Goal: Task Accomplishment & Management: Manage account settings

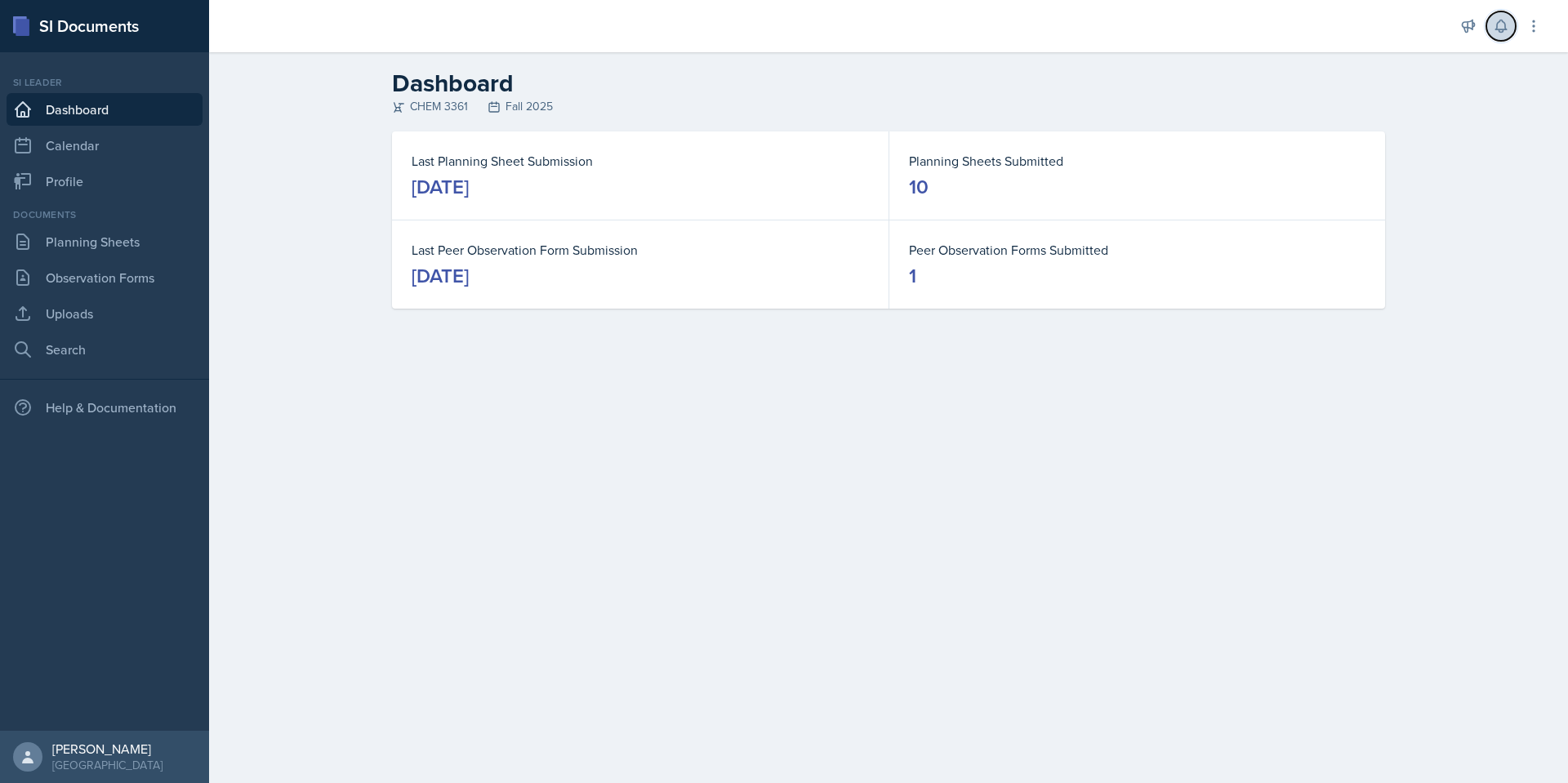
click at [1493, 20] on icon at bounding box center [1500, 26] width 16 height 16
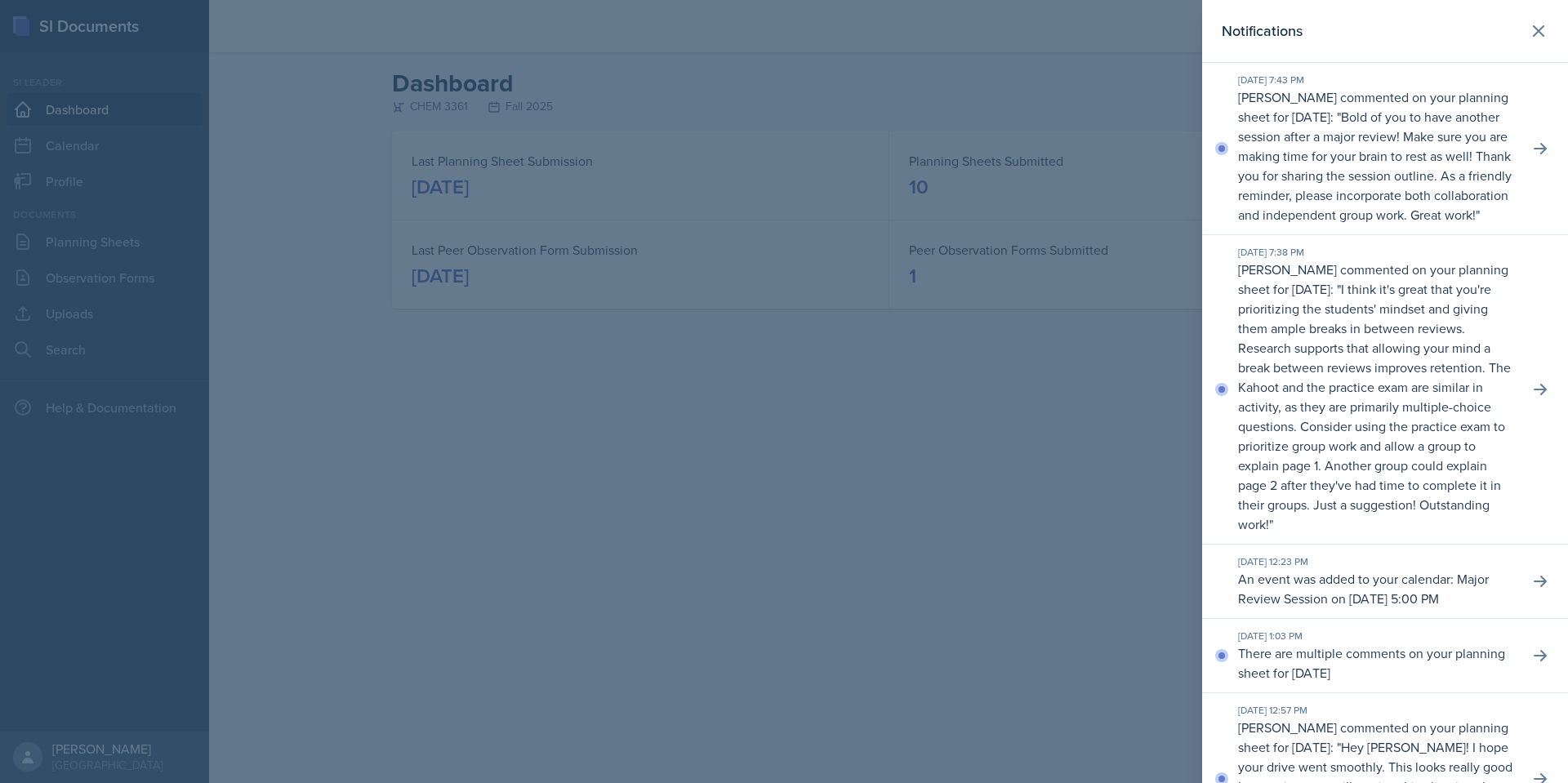
click at [1538, 149] on div "[DATE] 7:43 PM [PERSON_NAME] commented on your planning sheet for [DATE]: " Bol…" at bounding box center [1384, 148] width 366 height 172
drag, startPoint x: 1547, startPoint y: 163, endPoint x: 1538, endPoint y: 161, distance: 9.2
click at [1546, 163] on div "[DATE] 7:43 PM [PERSON_NAME] commented on your planning sheet for [DATE]: " Bol…" at bounding box center [1384, 148] width 366 height 172
click at [1532, 156] on icon at bounding box center [1540, 149] width 16 height 16
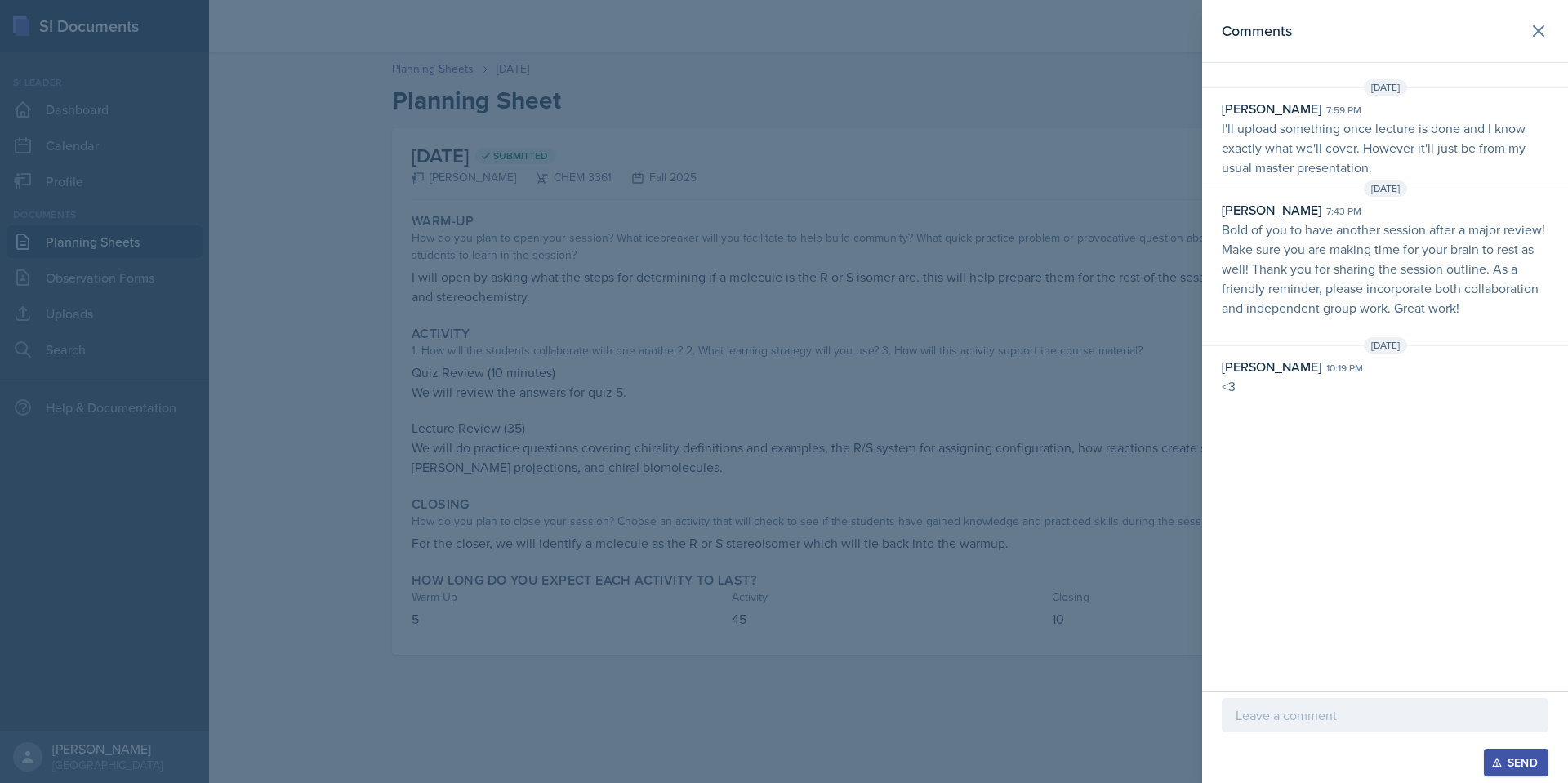
click at [1058, 254] on div at bounding box center [784, 391] width 1568 height 783
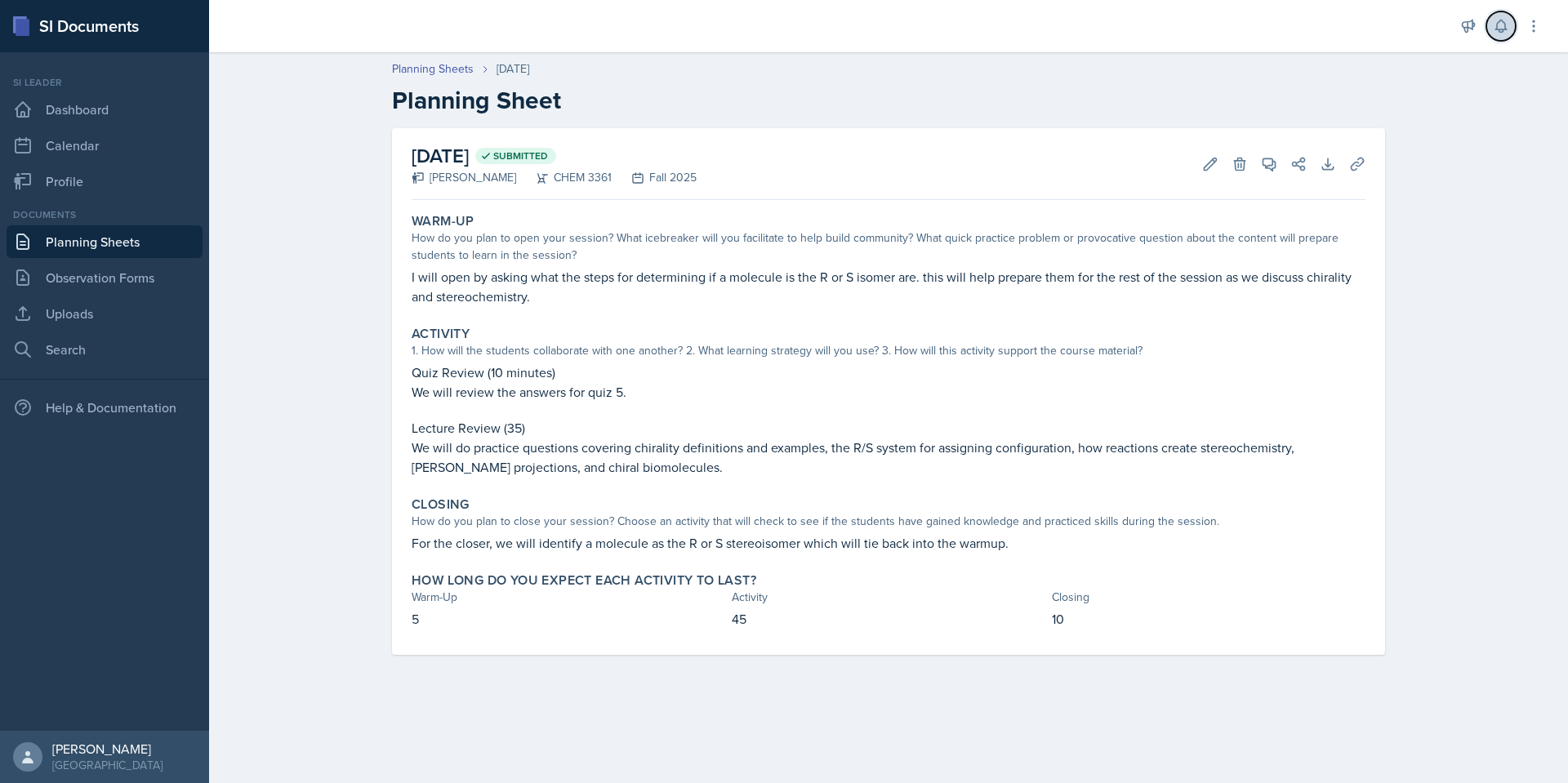
click at [1501, 16] on button at bounding box center [1500, 26] width 30 height 30
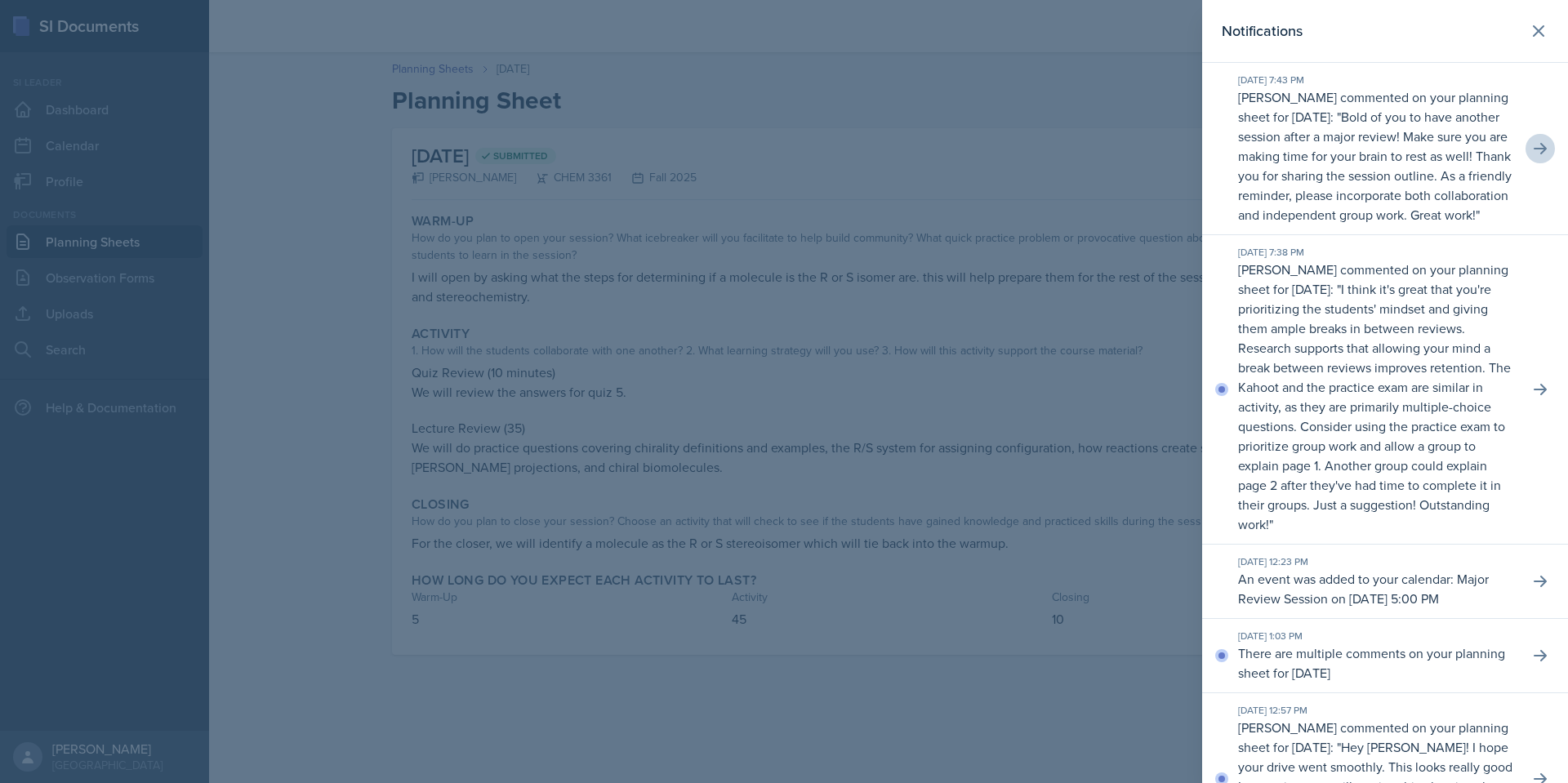
click at [1355, 383] on p "I think it's great that you're prioritizing the students' mindset and giving th…" at bounding box center [1374, 406] width 273 height 253
click at [1531, 404] on button at bounding box center [1540, 389] width 30 height 30
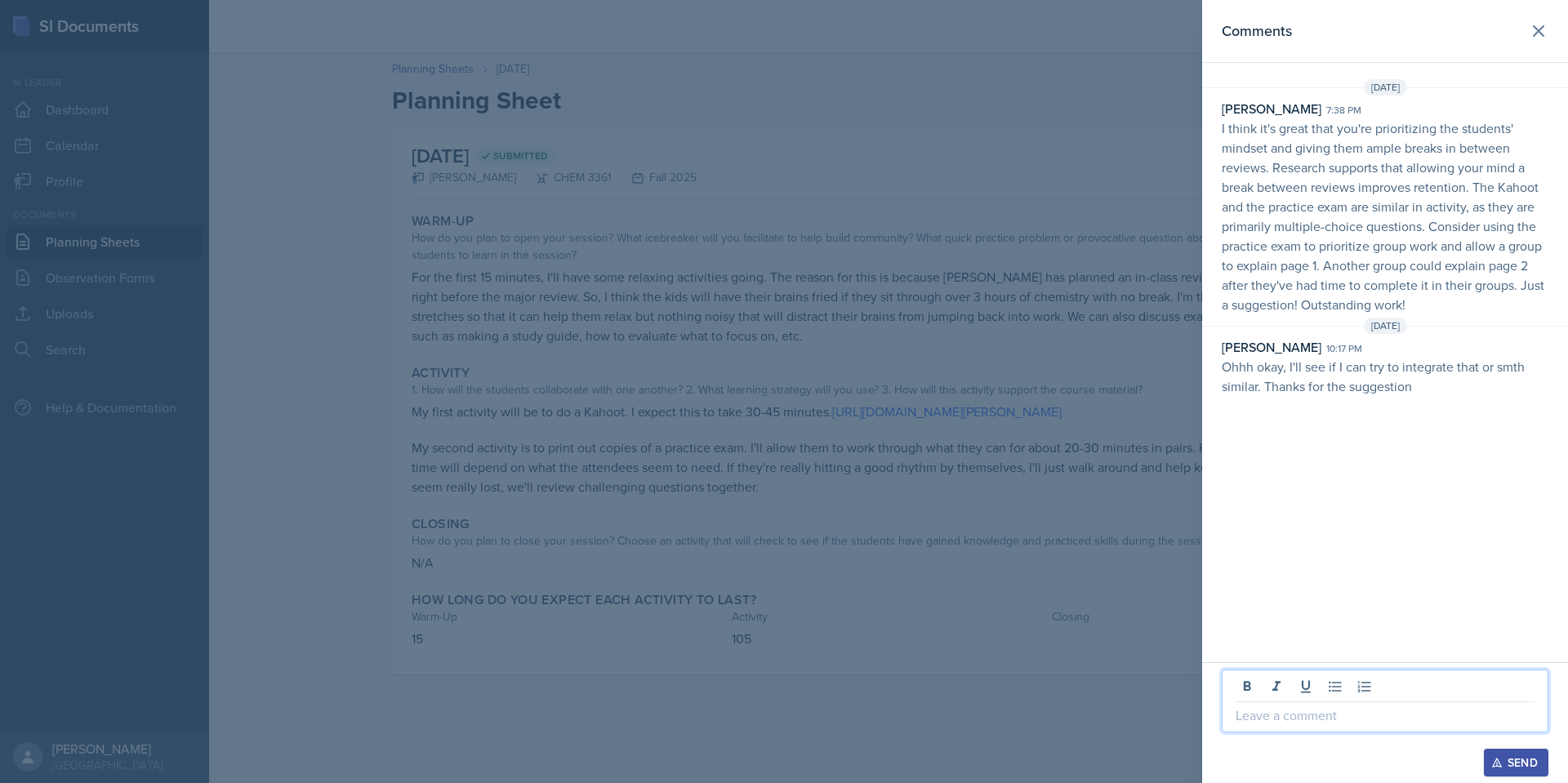
click at [1401, 721] on p at bounding box center [1384, 715] width 299 height 20
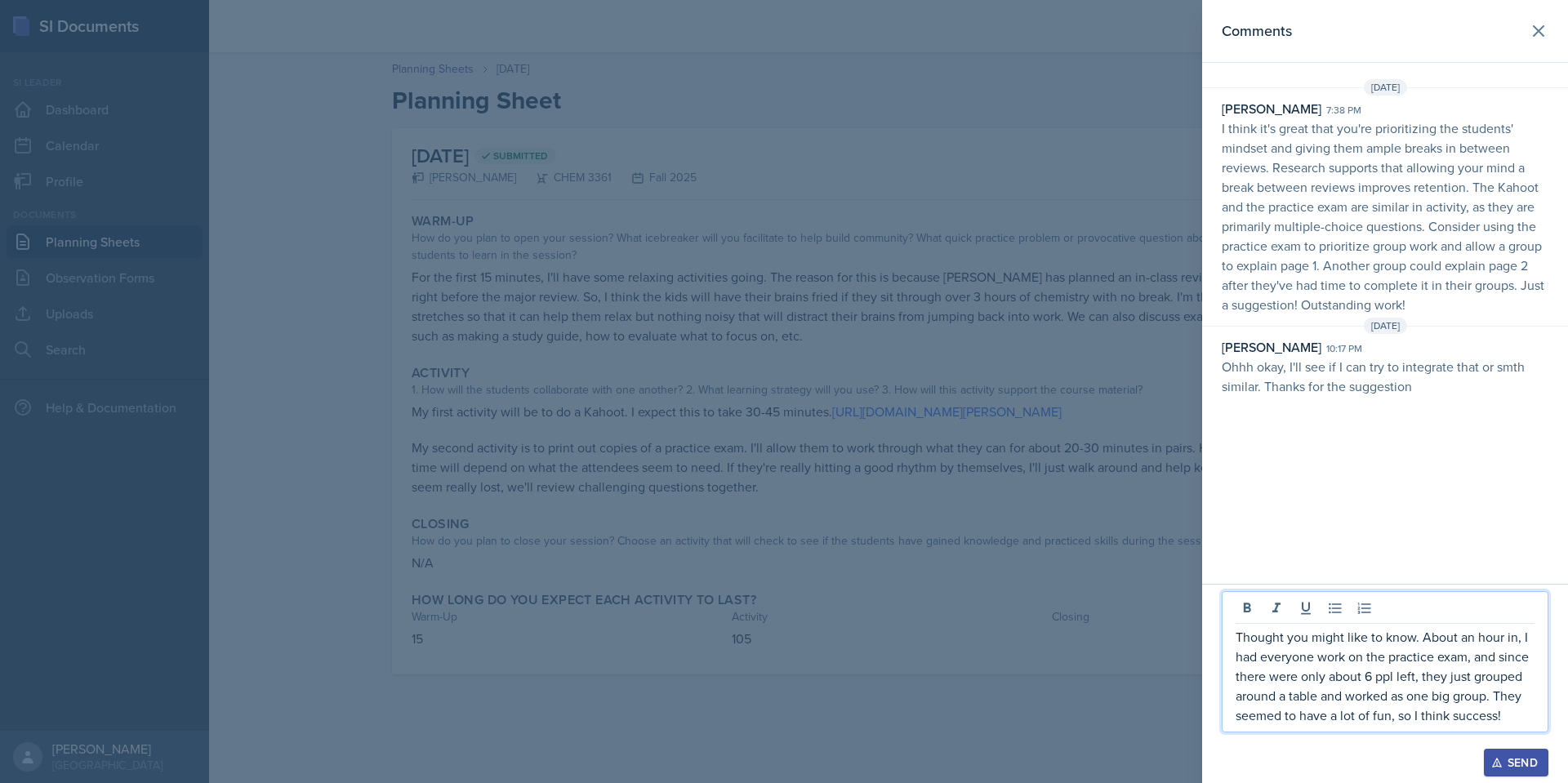
click at [1514, 742] on div at bounding box center [1384, 740] width 327 height 16
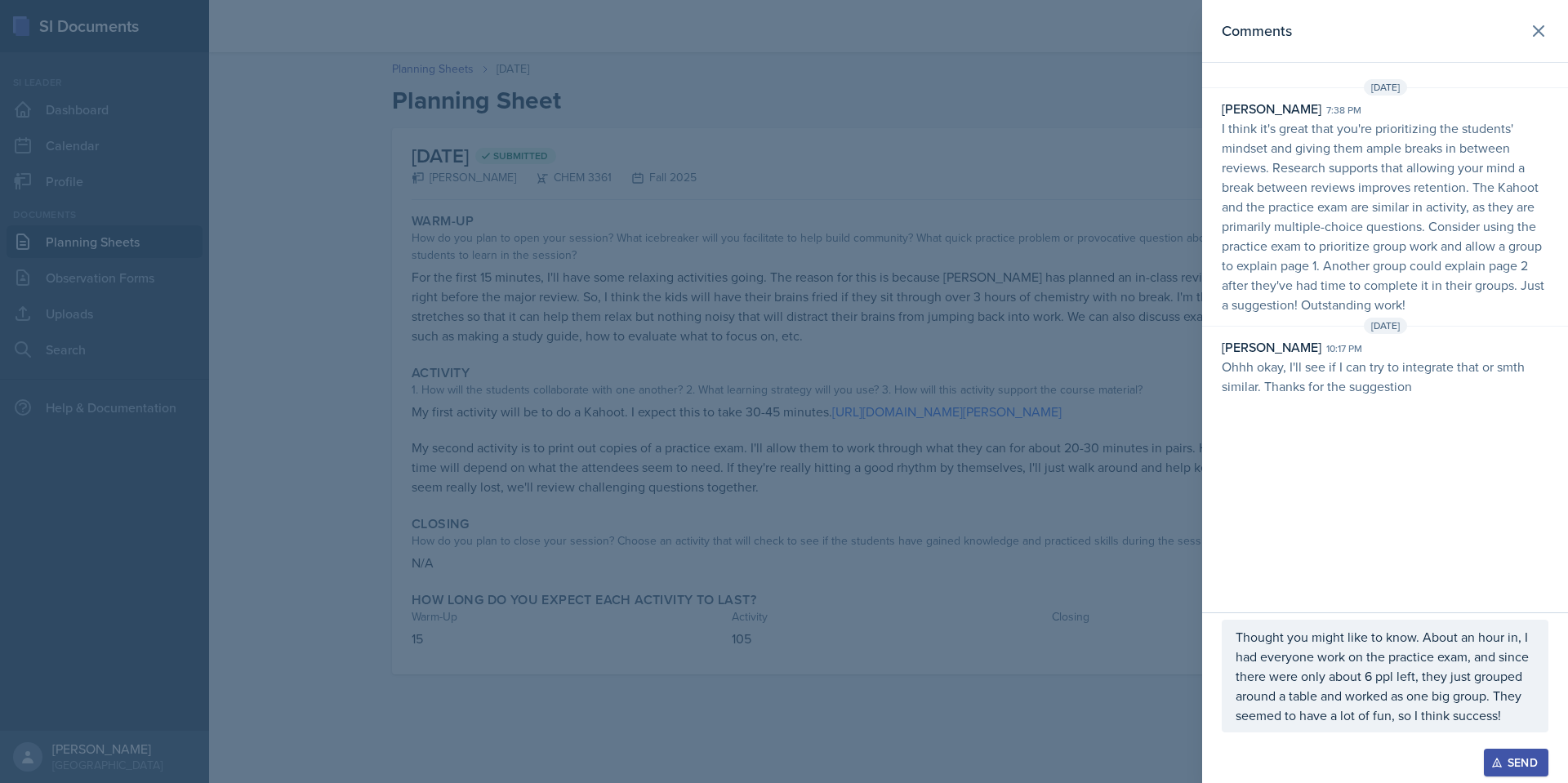
click at [1514, 748] on div at bounding box center [1384, 740] width 327 height 16
click at [1517, 762] on div "Send" at bounding box center [1515, 762] width 44 height 13
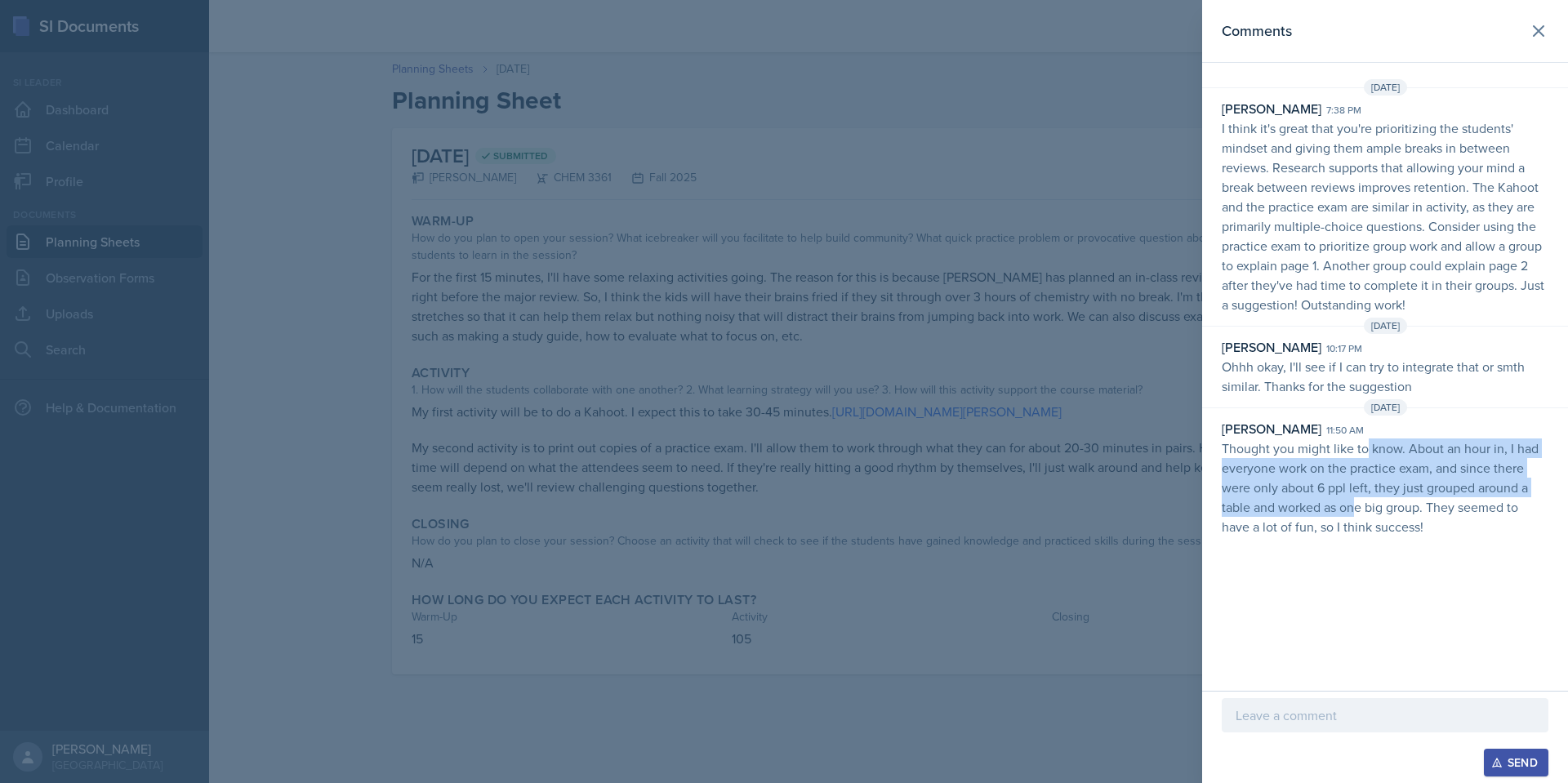
drag, startPoint x: 1357, startPoint y: 503, endPoint x: 1368, endPoint y: 453, distance: 51.2
click at [1368, 453] on p "Thought you might like to know. About an hour in, I had everyone work on the pr…" at bounding box center [1384, 487] width 327 height 98
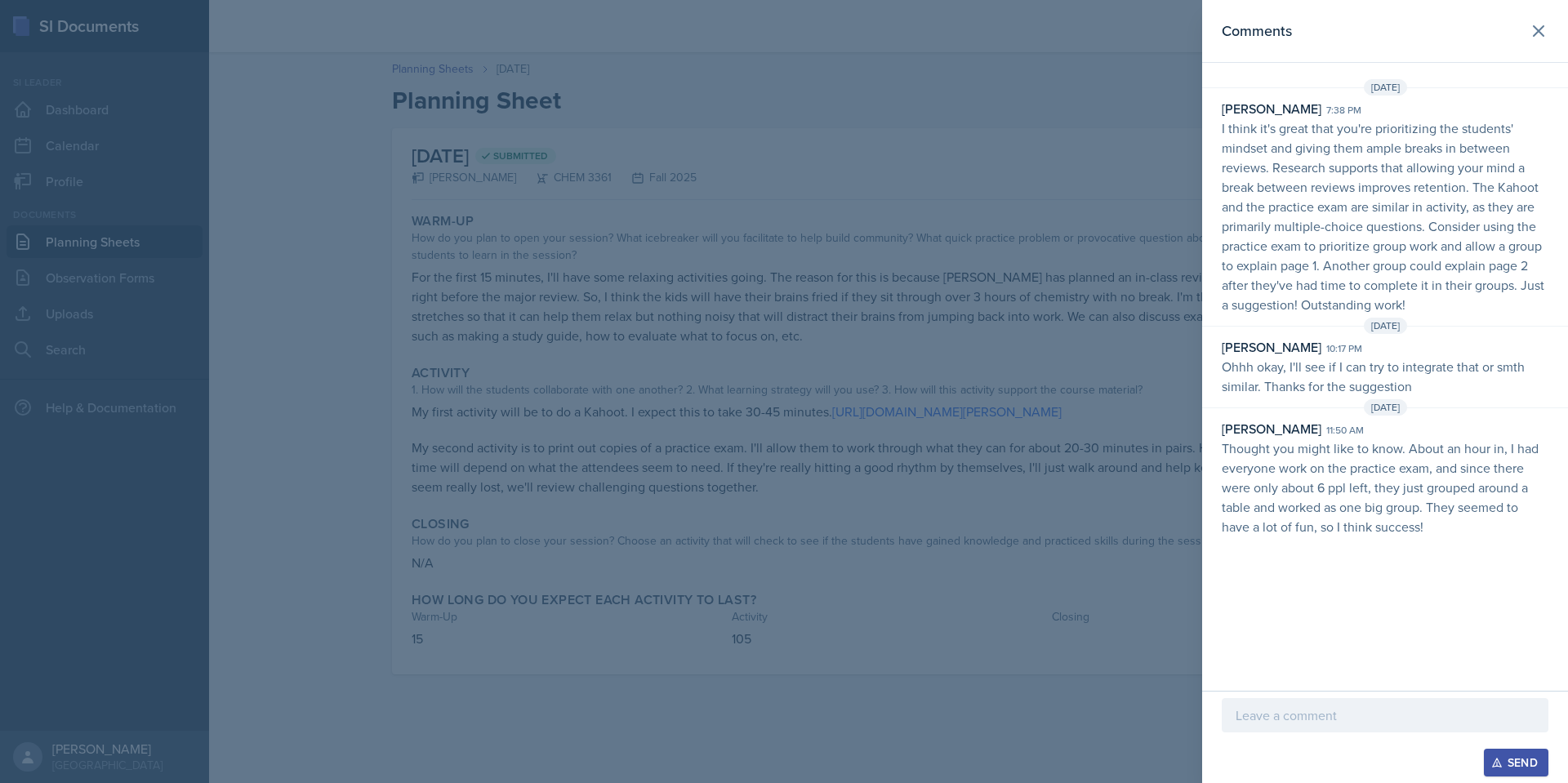
click at [1387, 525] on p "Thought you might like to know. About an hour in, I had everyone work on the pr…" at bounding box center [1384, 487] width 327 height 98
click at [1528, 42] on button at bounding box center [1538, 31] width 33 height 33
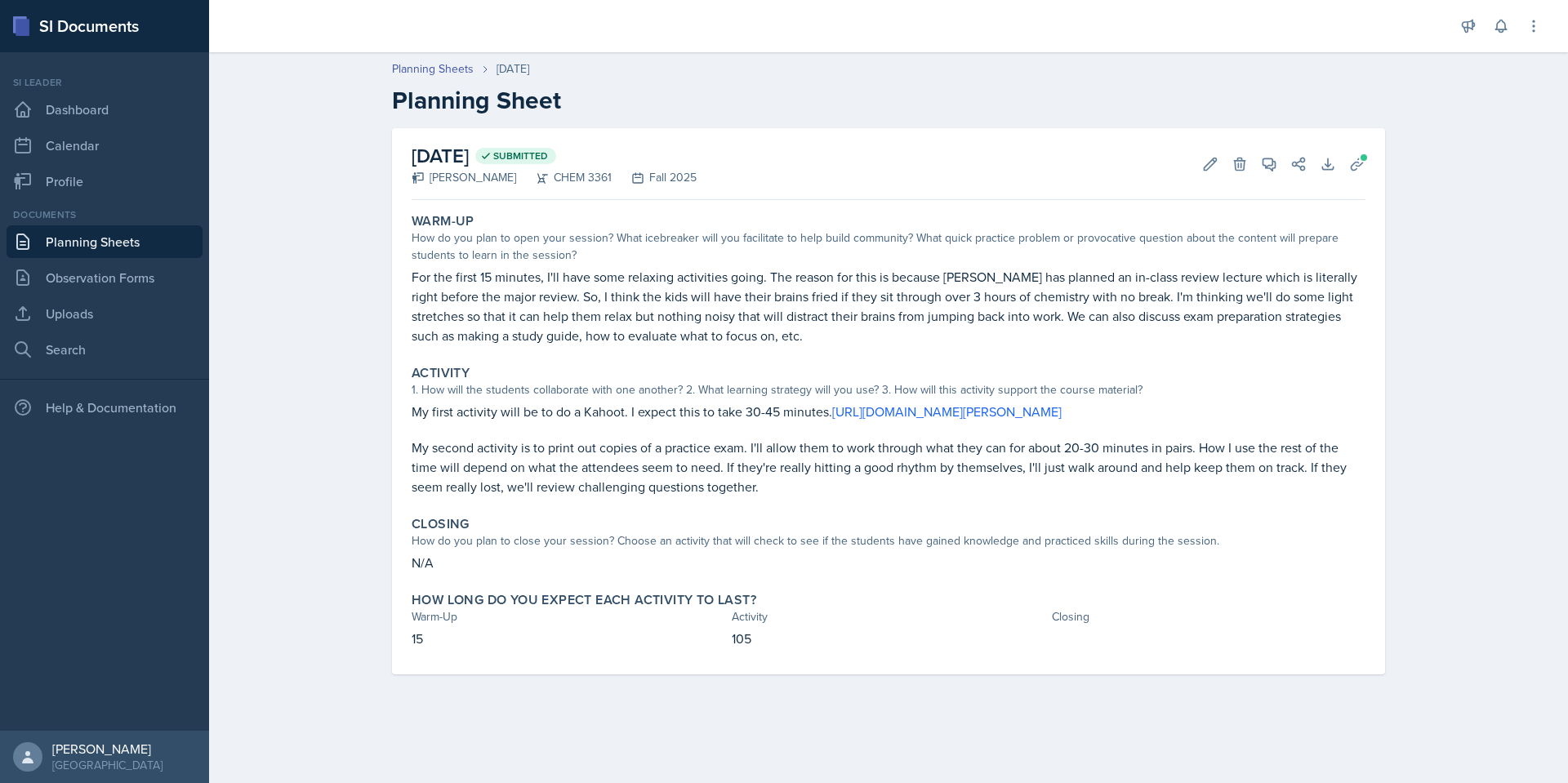
click at [160, 238] on link "Planning Sheets" at bounding box center [105, 242] width 196 height 33
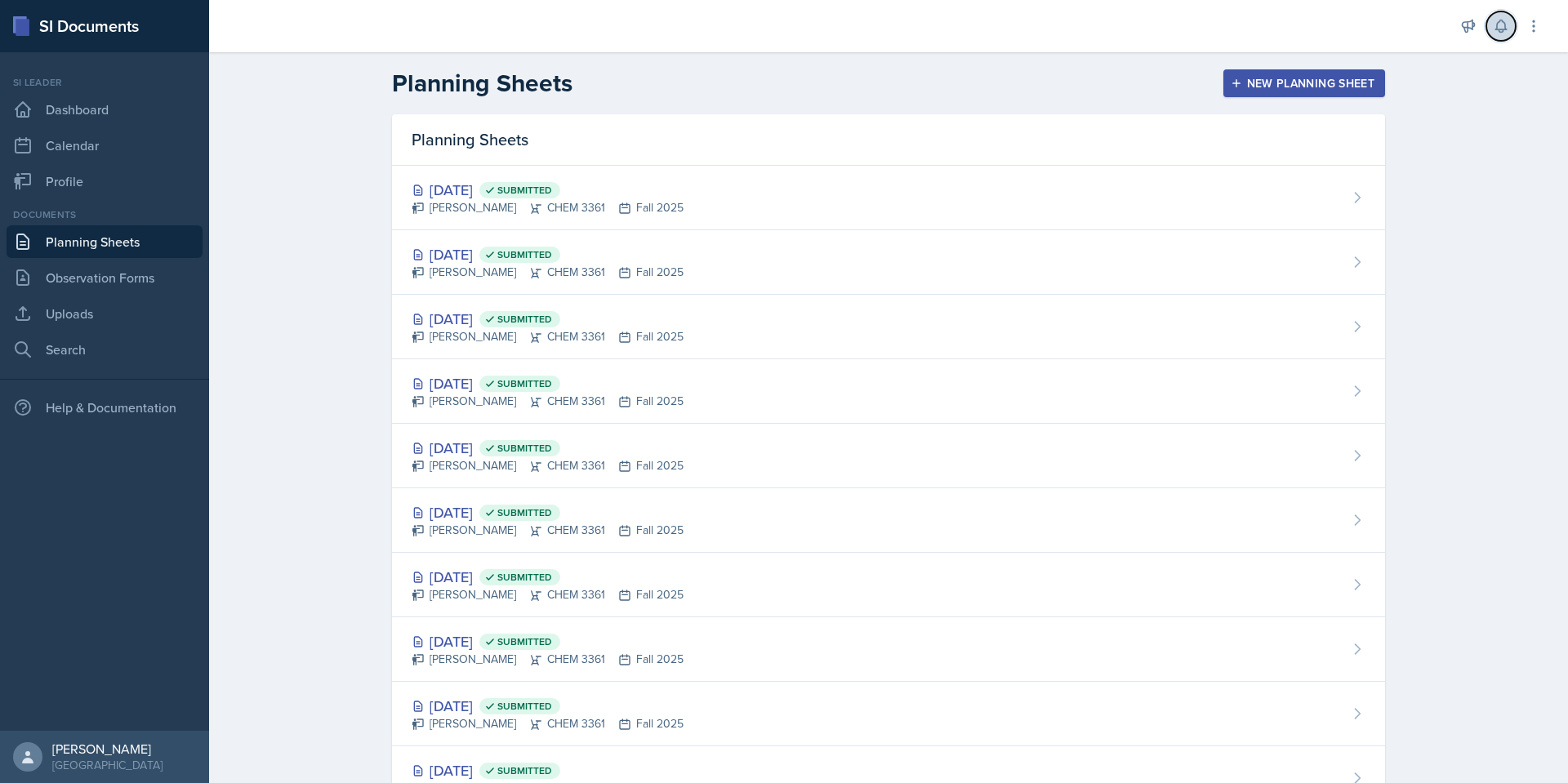
click at [1489, 21] on button at bounding box center [1500, 26] width 30 height 30
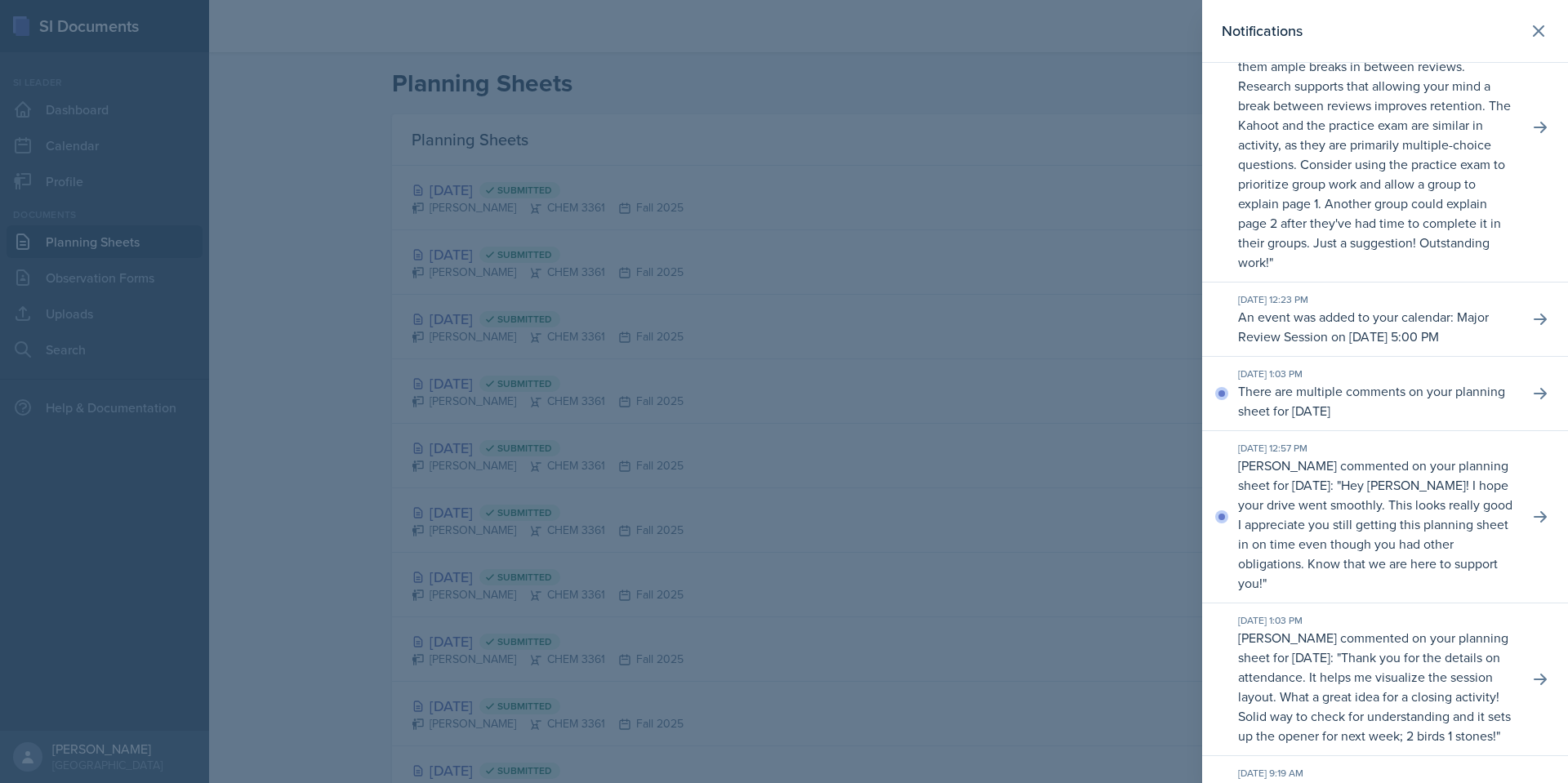
scroll to position [408, 0]
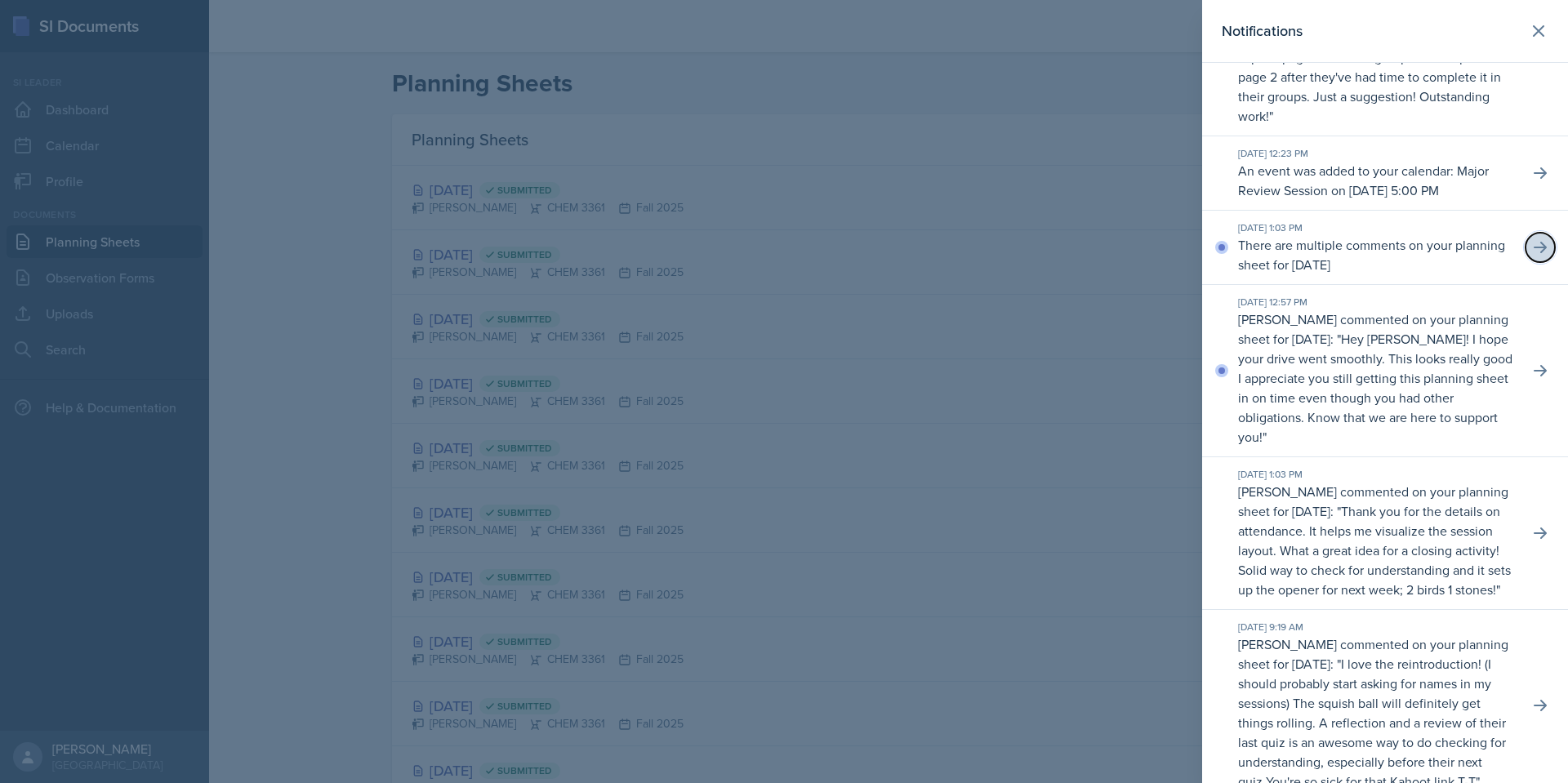
click at [1525, 262] on button at bounding box center [1540, 248] width 30 height 30
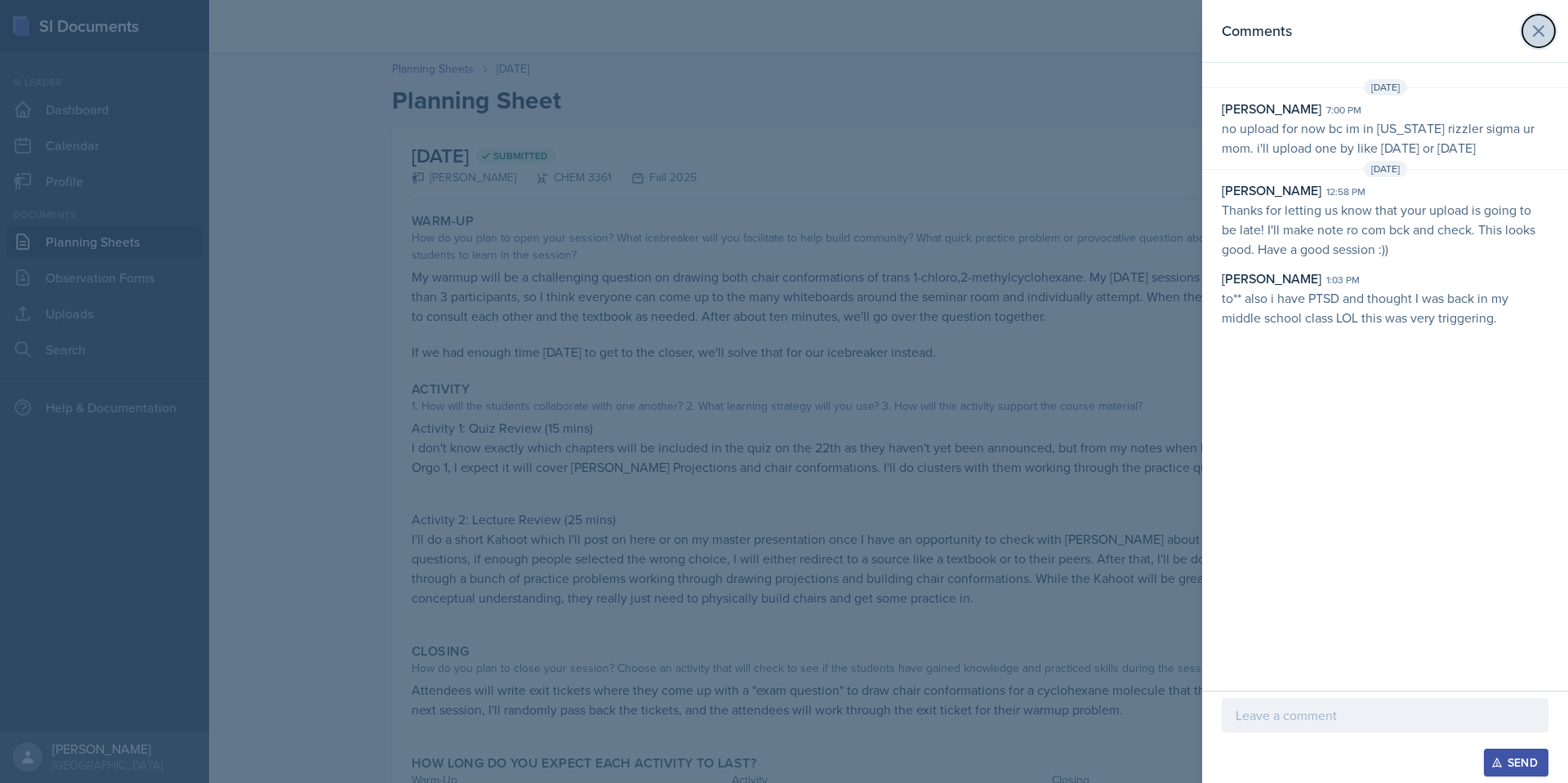
click at [1538, 41] on button at bounding box center [1538, 31] width 33 height 33
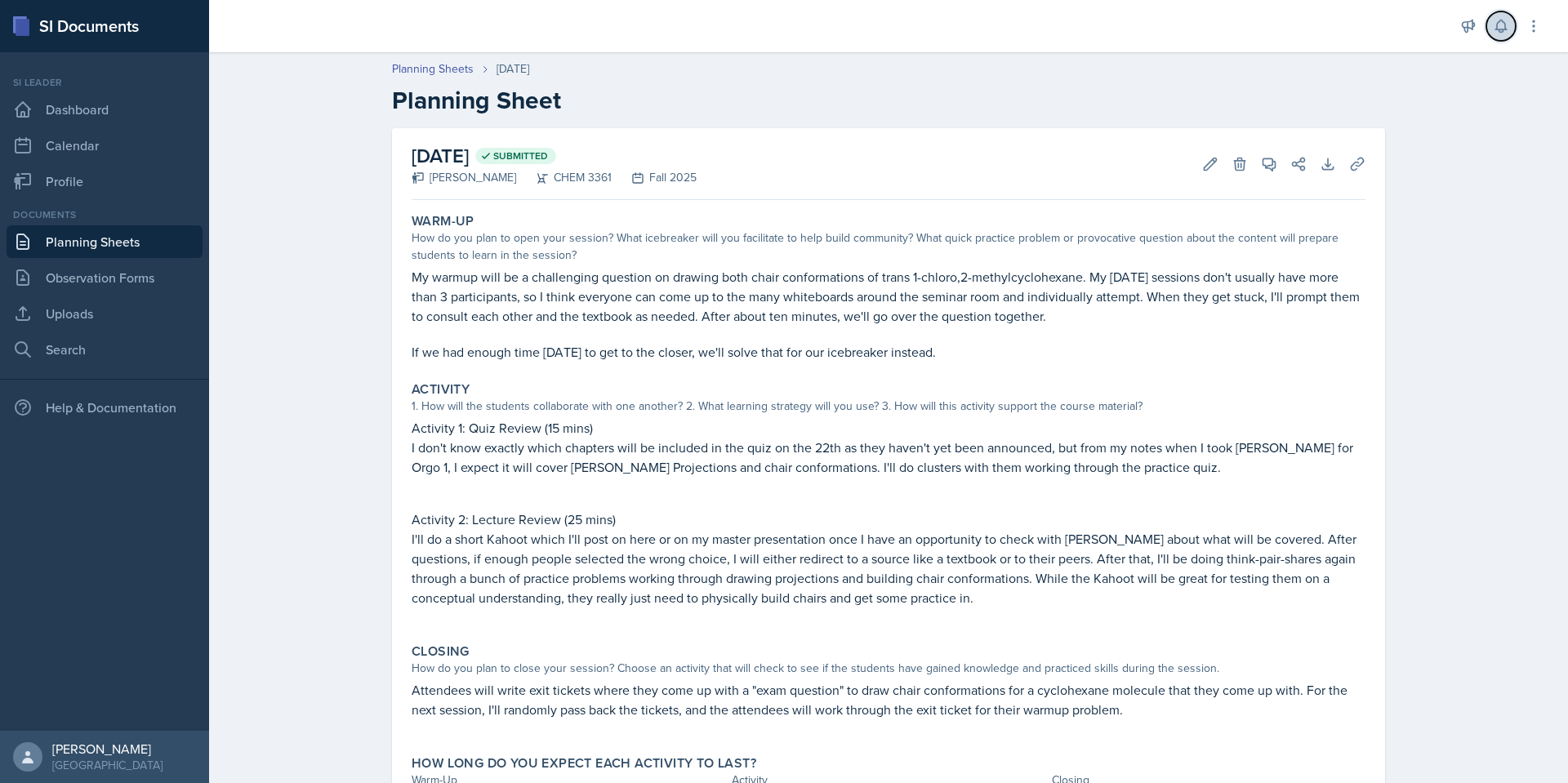
click at [1510, 24] on button at bounding box center [1500, 26] width 30 height 30
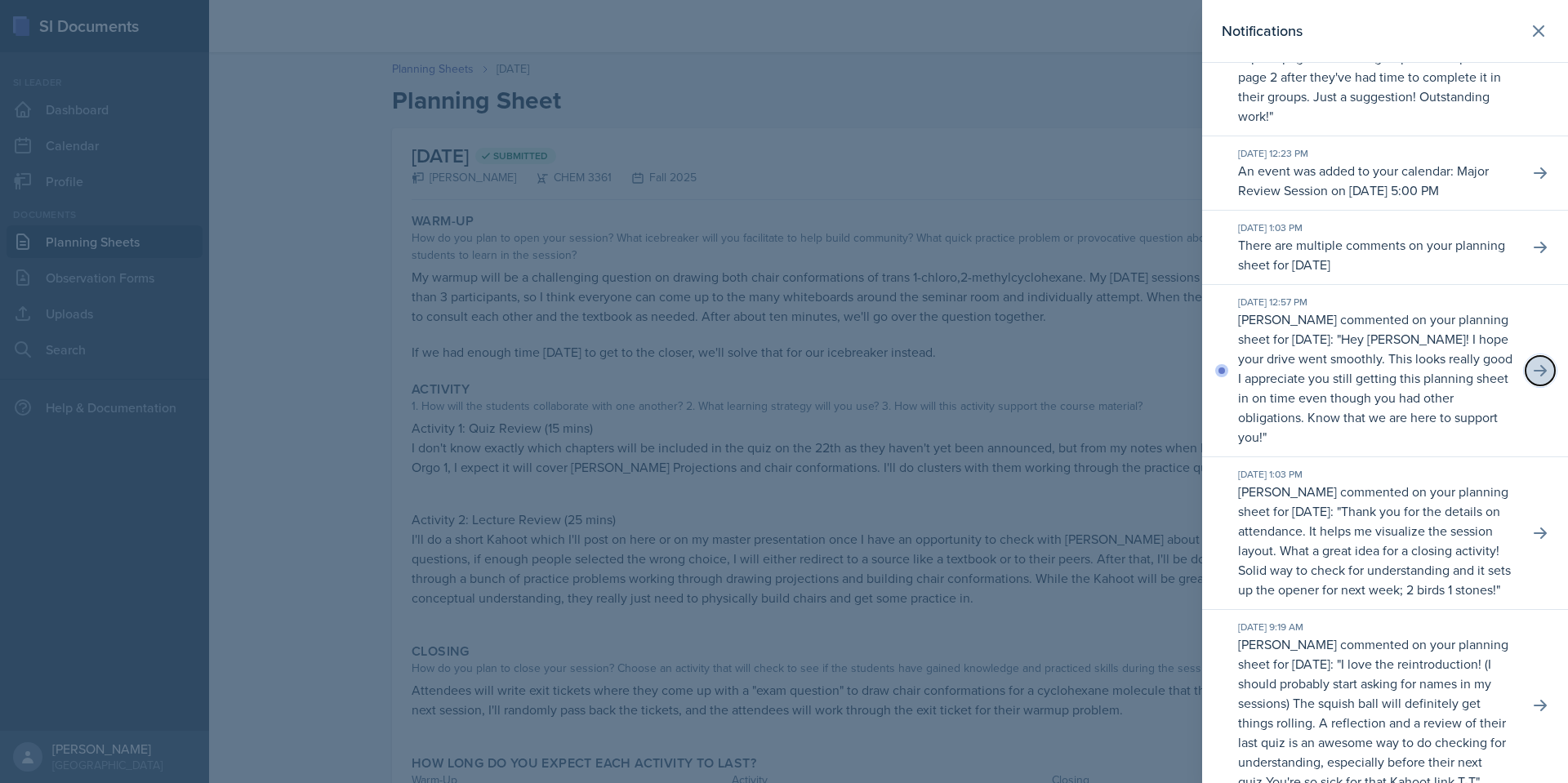
click at [1534, 379] on icon at bounding box center [1540, 371] width 16 height 16
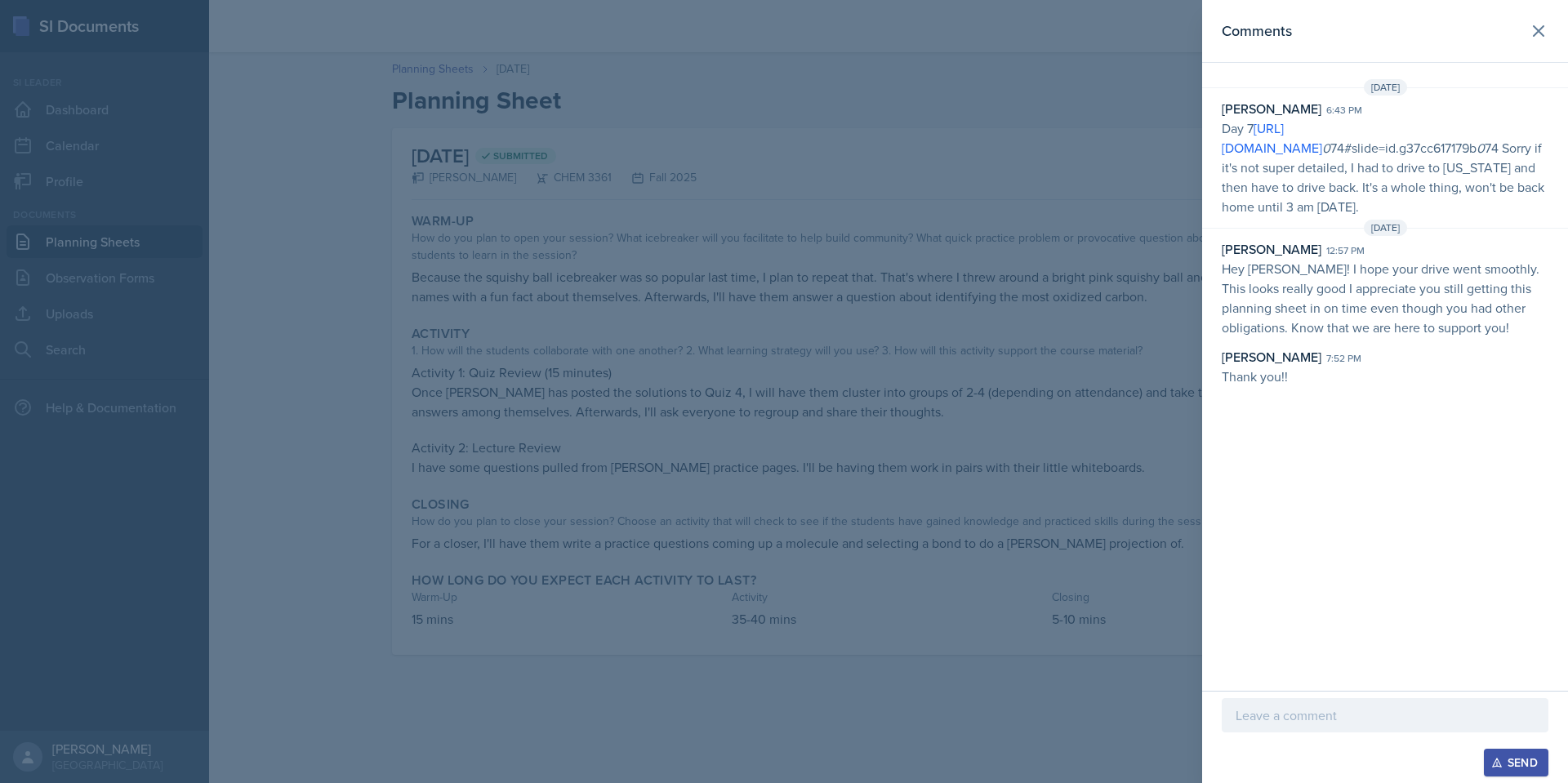
click at [1043, 436] on div at bounding box center [784, 391] width 1568 height 783
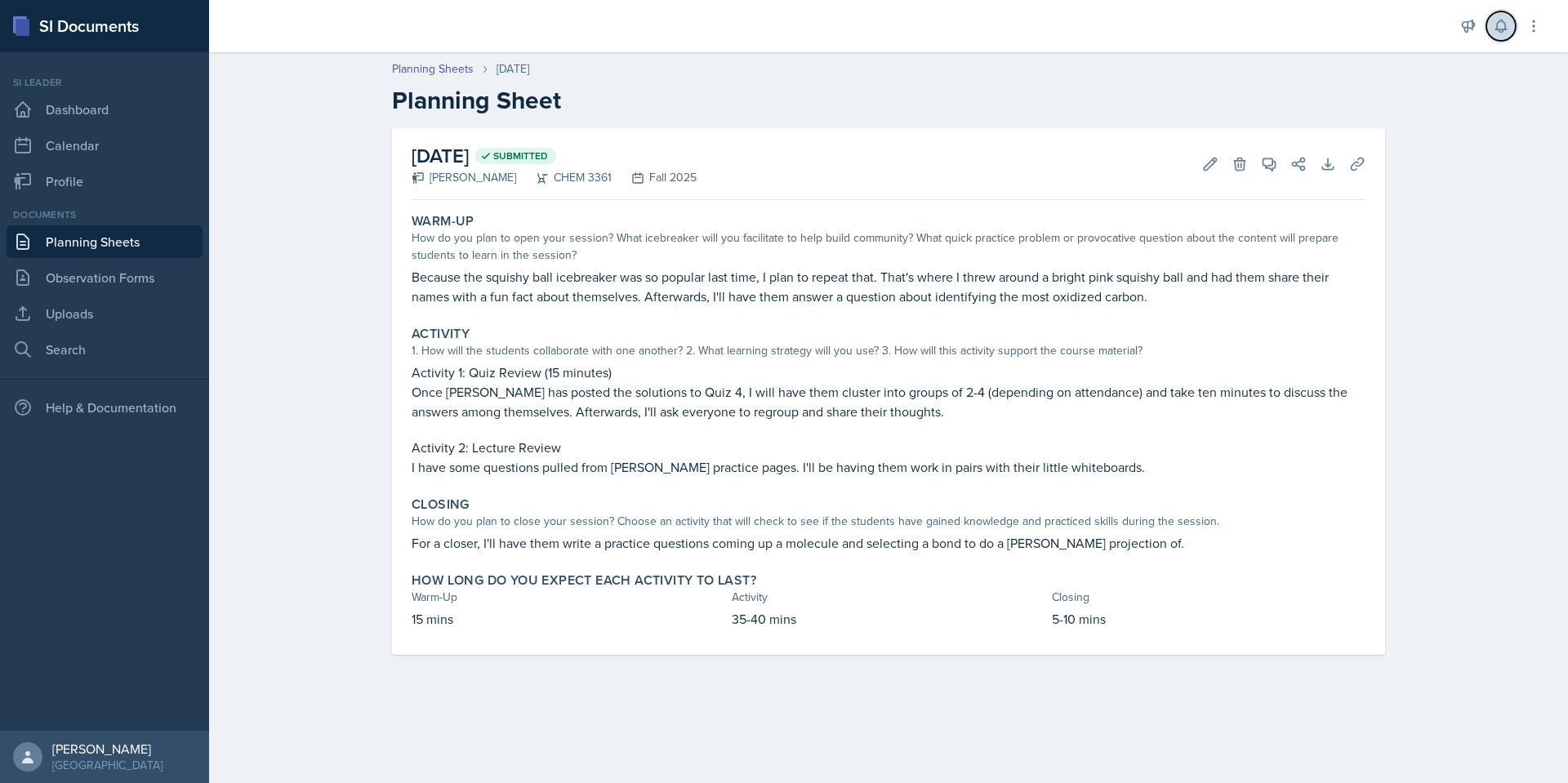
click at [1505, 20] on icon at bounding box center [1500, 26] width 16 height 16
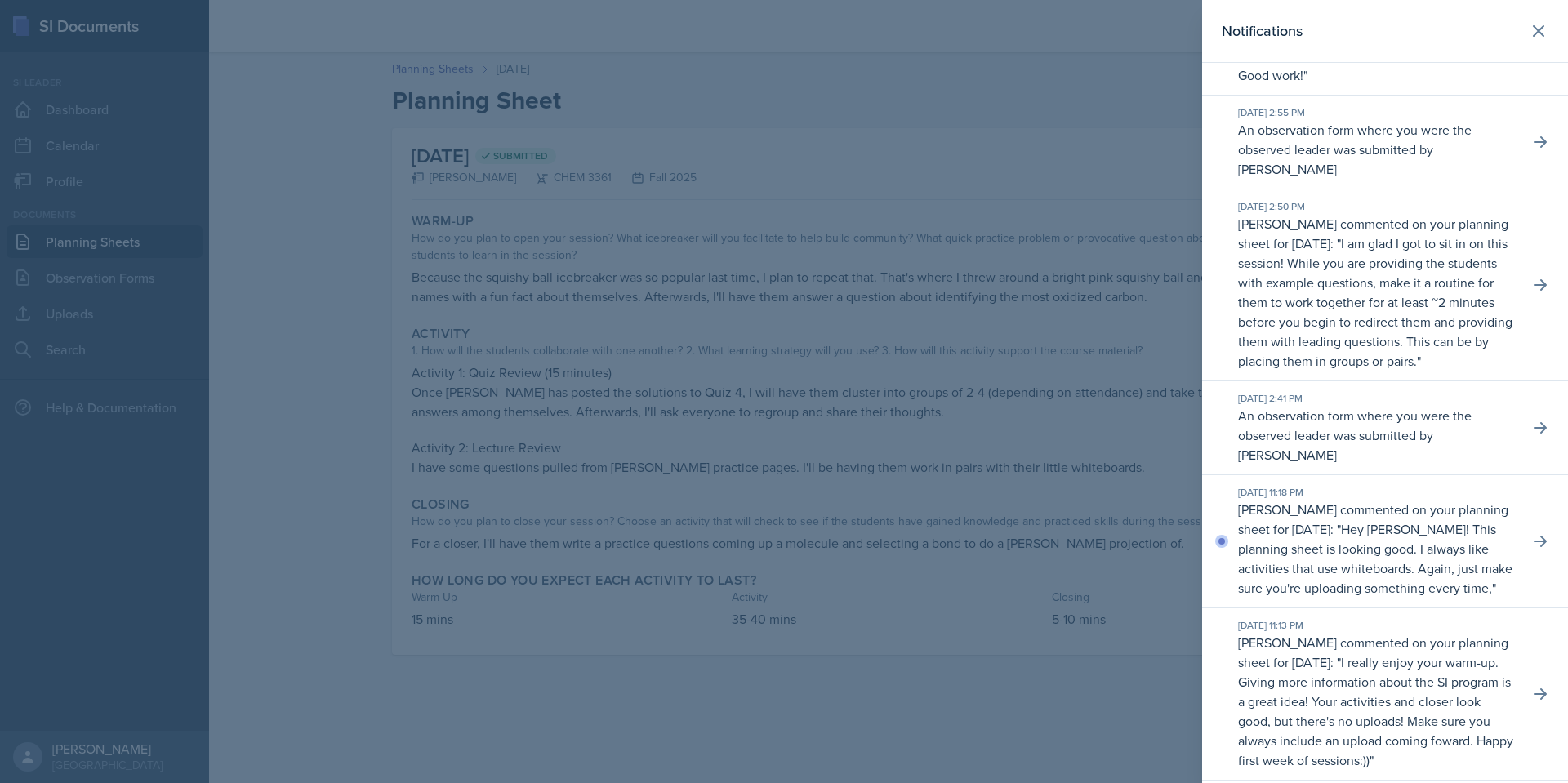
scroll to position [1629, 0]
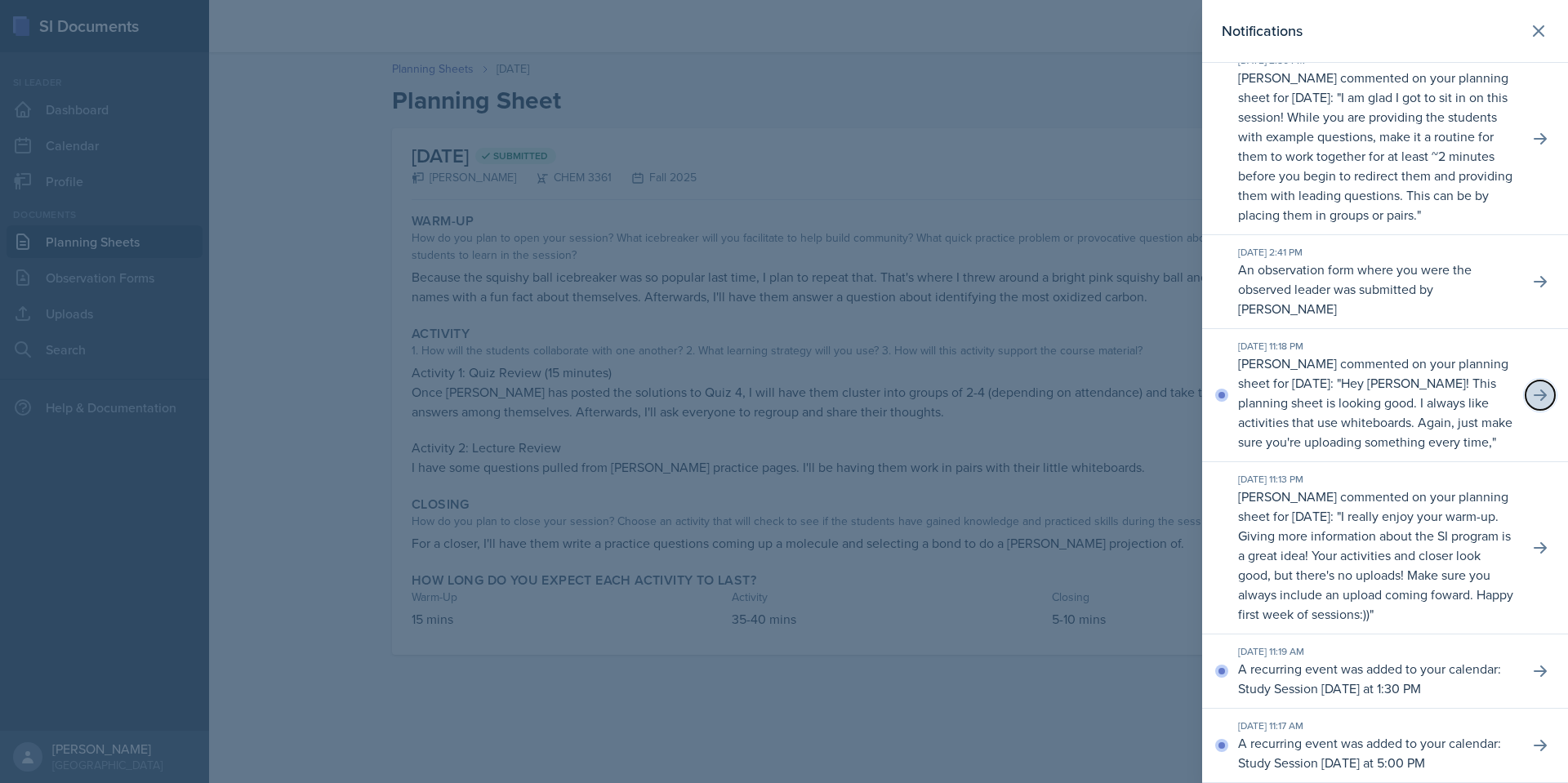
click at [1532, 387] on icon at bounding box center [1540, 395] width 16 height 16
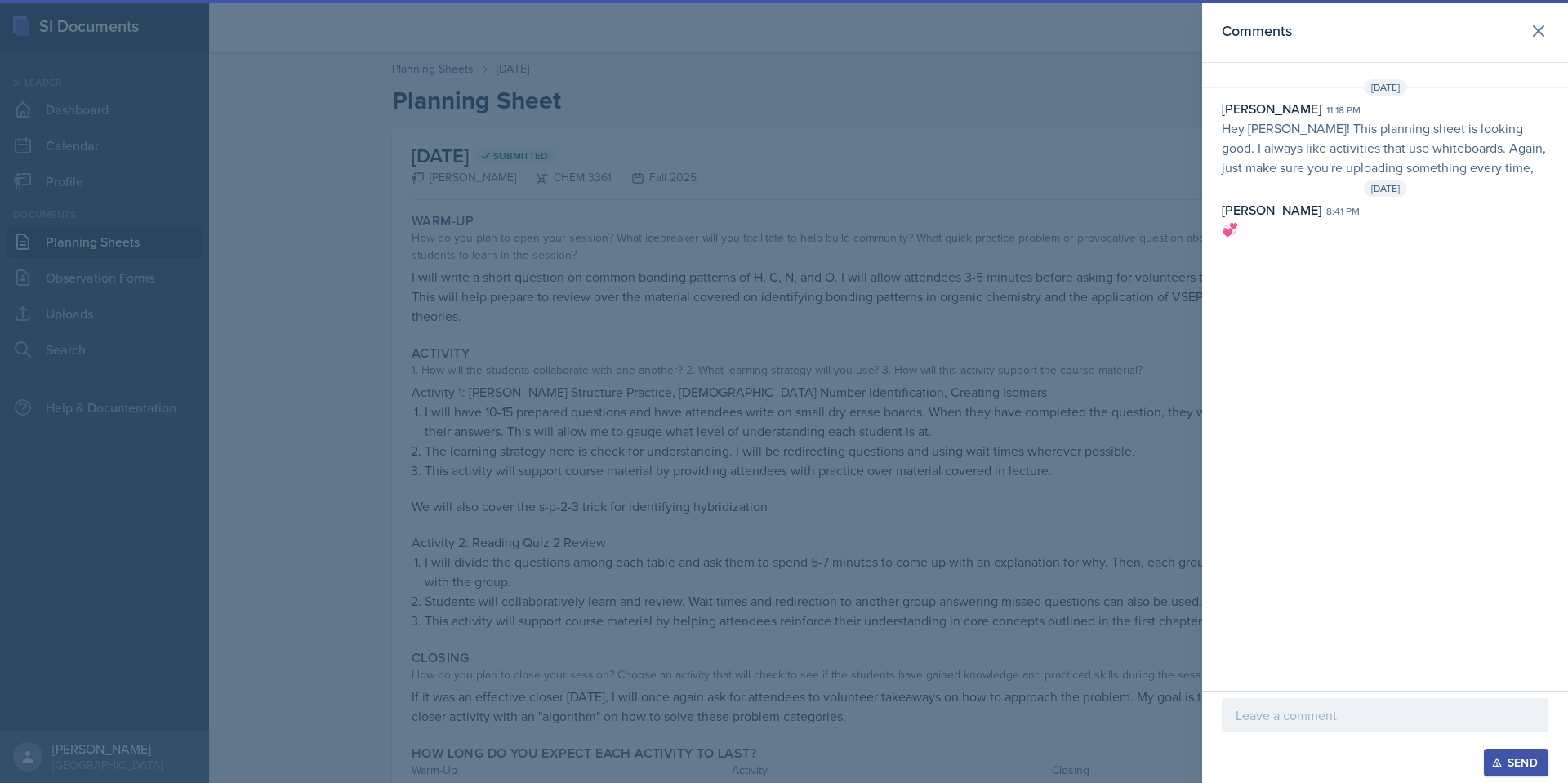
click at [939, 507] on div at bounding box center [784, 391] width 1568 height 783
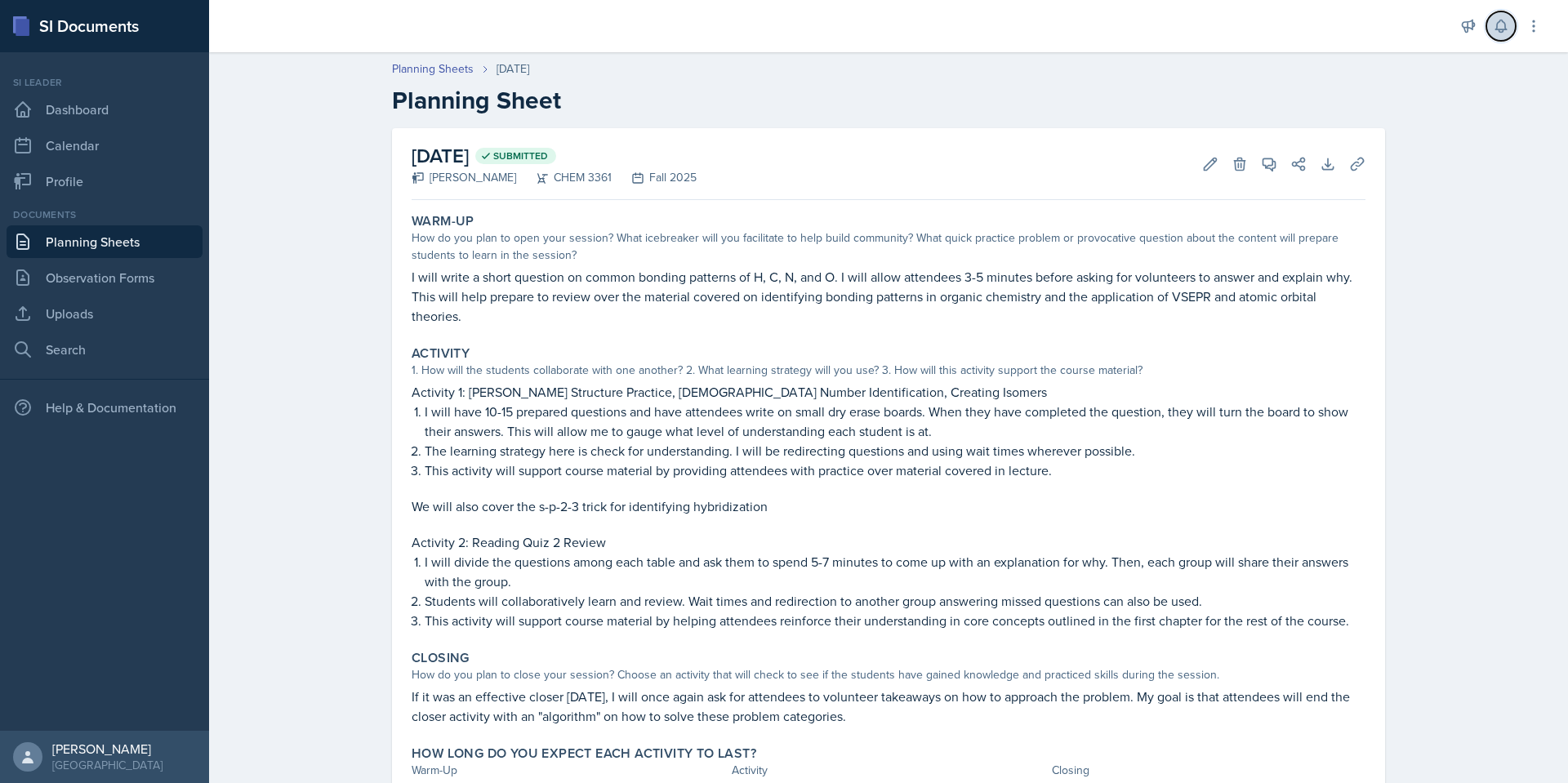
click at [1486, 28] on button at bounding box center [1500, 26] width 30 height 30
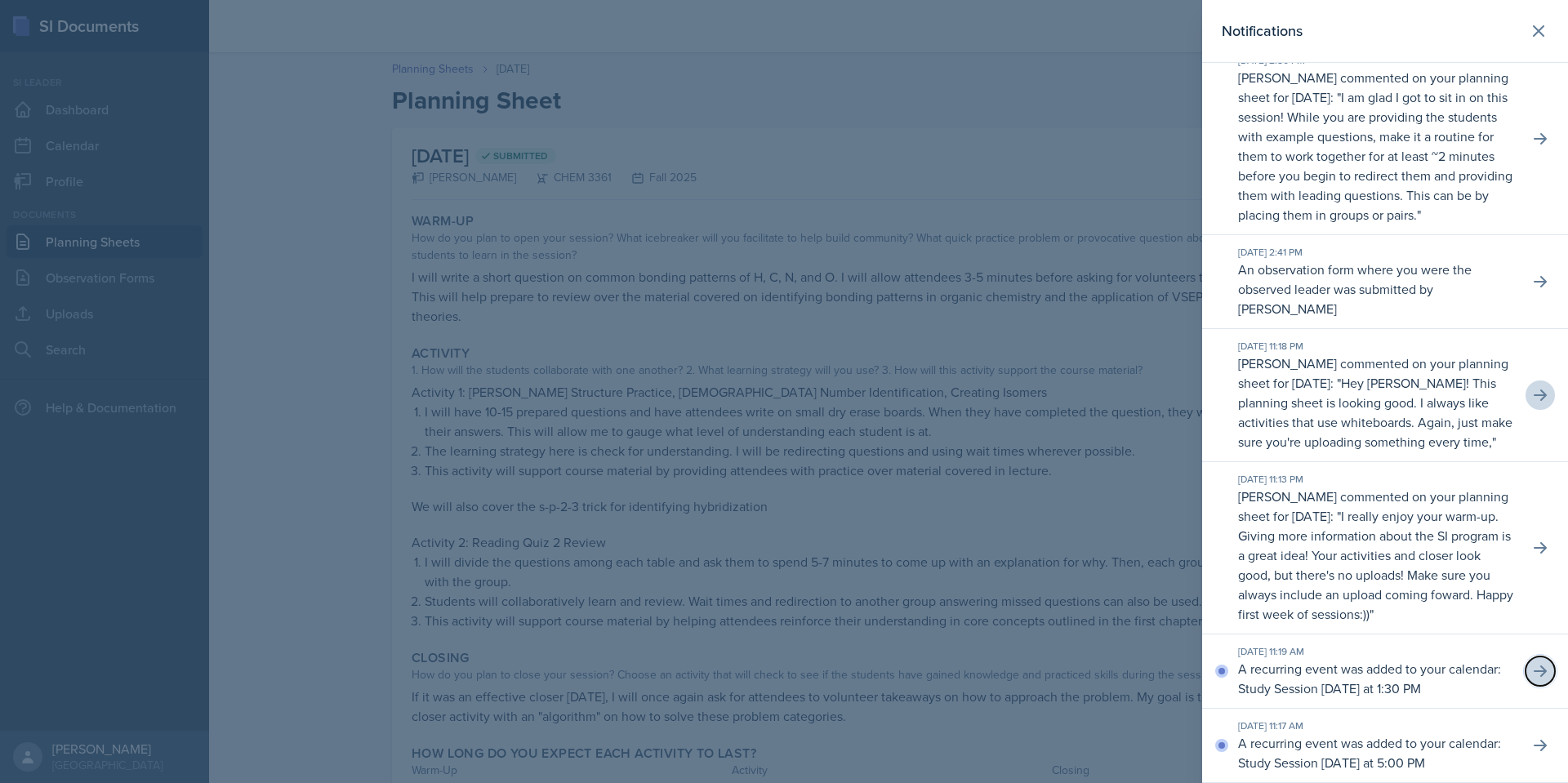
click at [1525, 669] on button at bounding box center [1540, 671] width 30 height 30
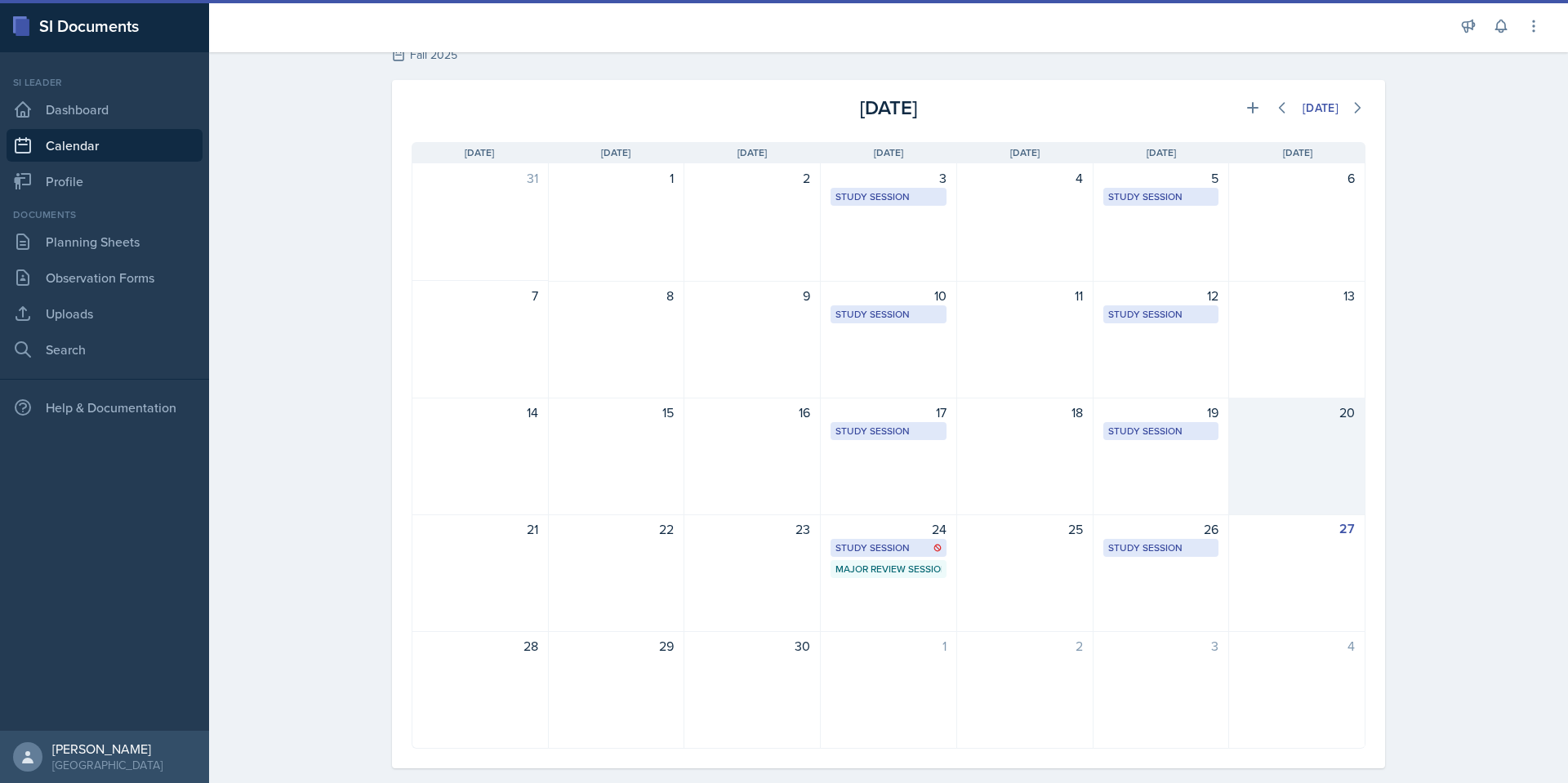
scroll to position [76, 0]
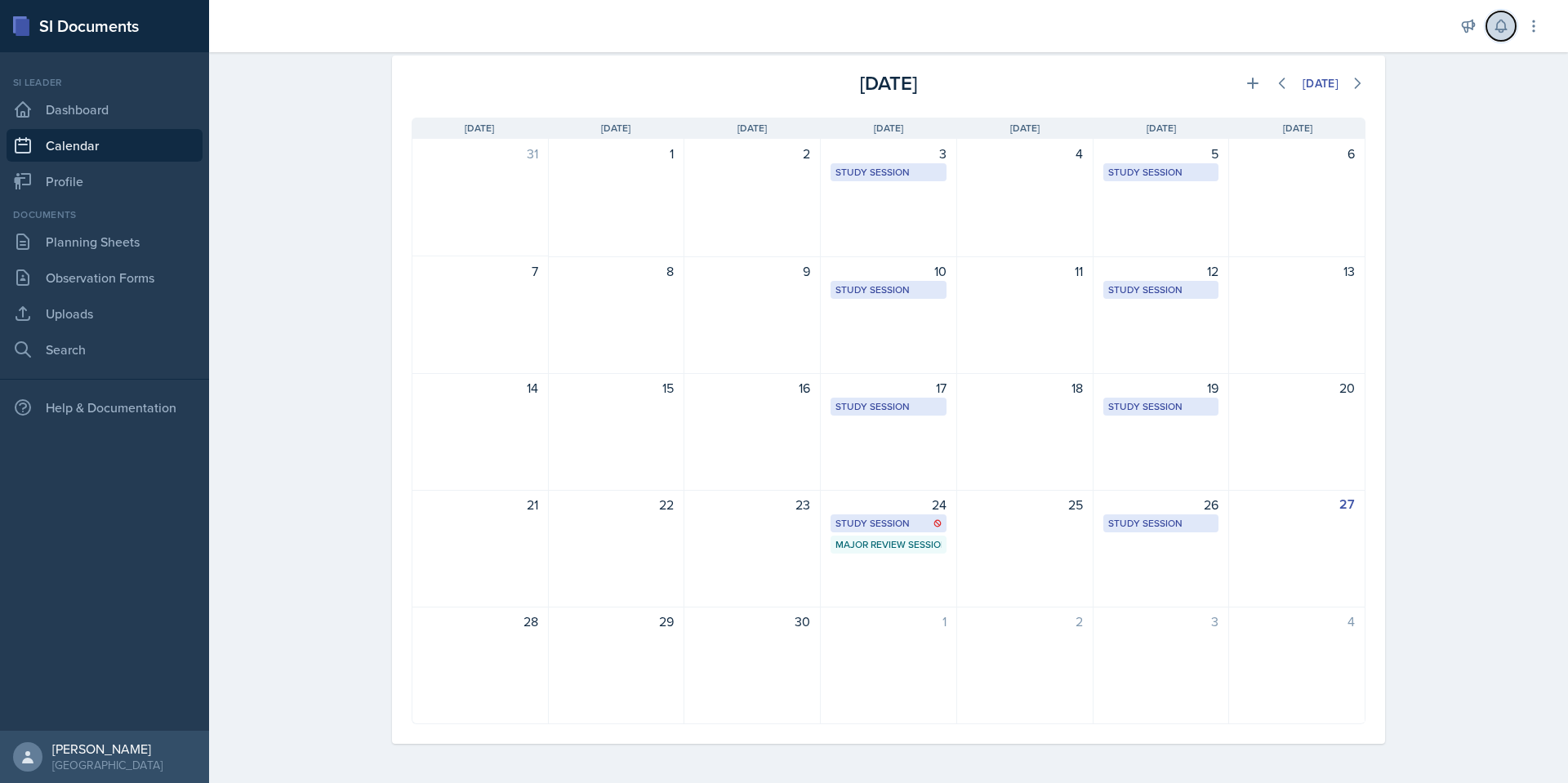
click at [1505, 20] on icon at bounding box center [1500, 26] width 16 height 16
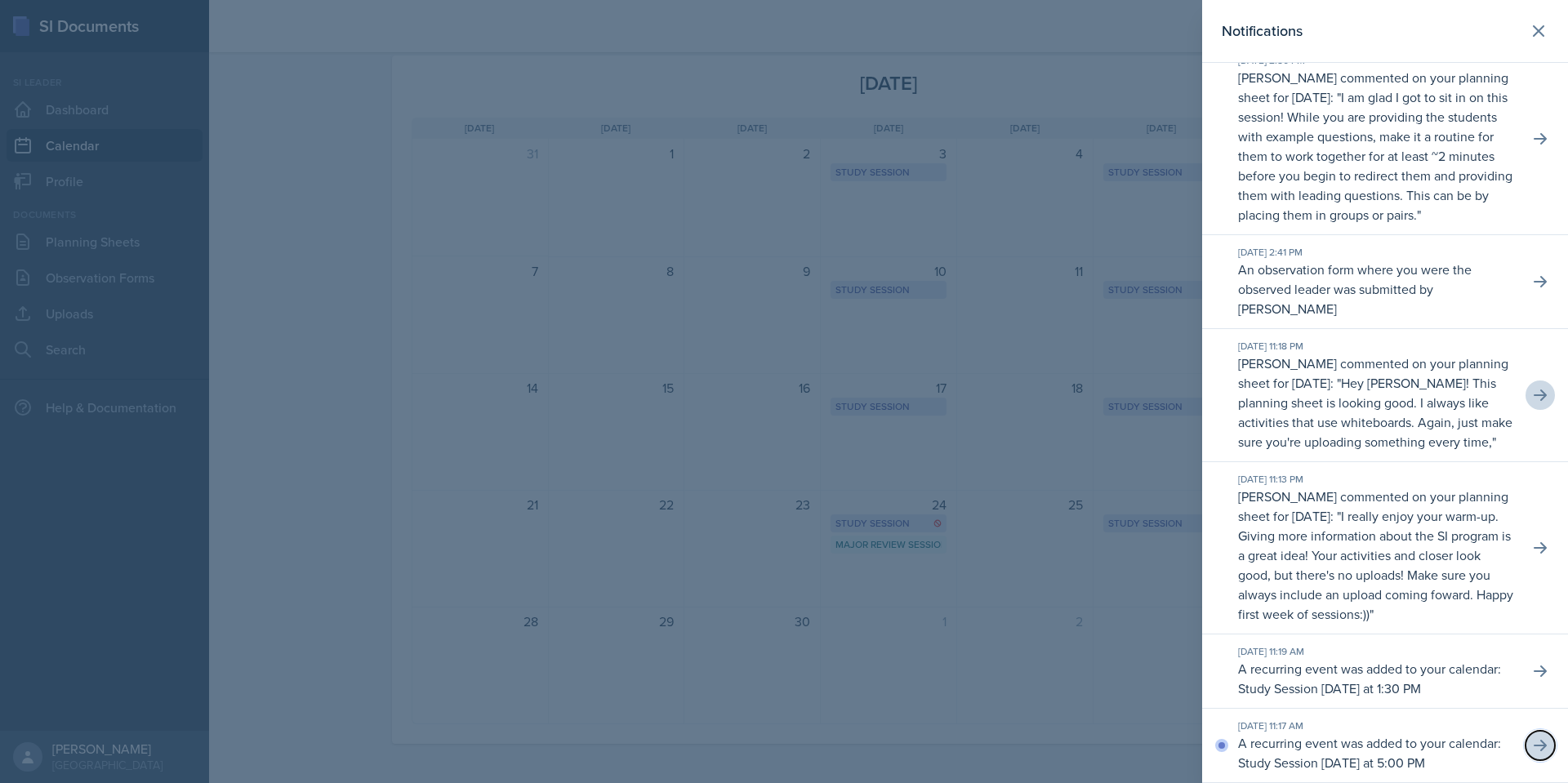
click at [1535, 745] on icon at bounding box center [1540, 745] width 16 height 16
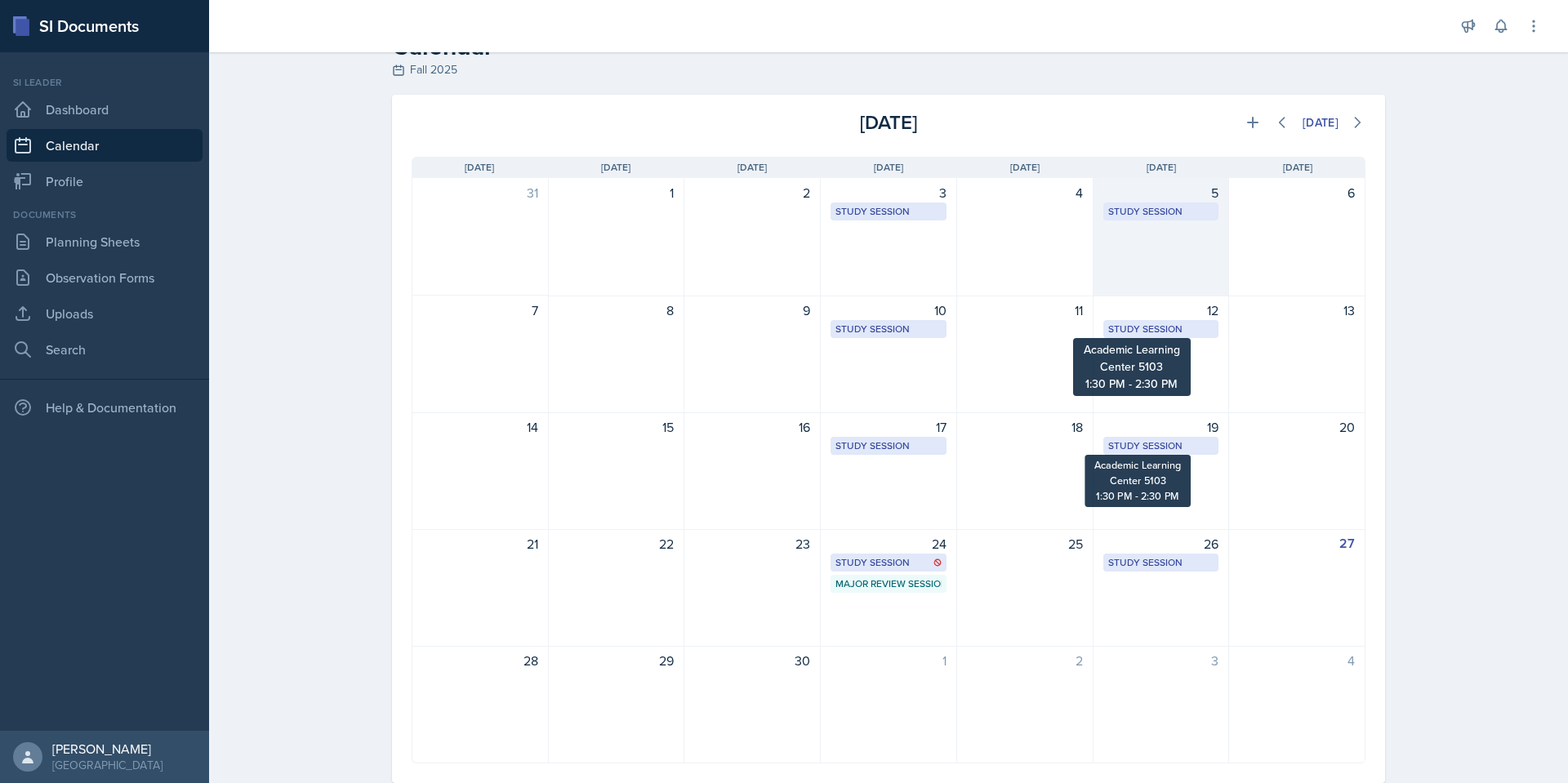
scroll to position [0, 0]
